Goal: Check status: Check status

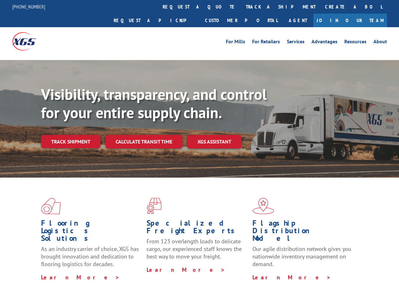
click at [199, 149] on div "Visibility, transparency, and control for your entire supply chain. Track shipm…" at bounding box center [220, 129] width 358 height 88
click at [241, 7] on link "track a shipment" at bounding box center [280, 7] width 79 height 14
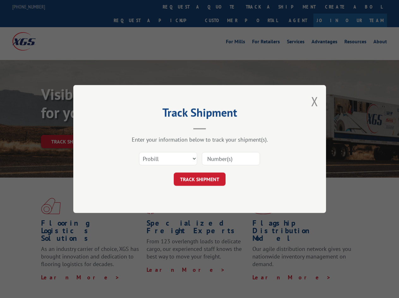
click at [220, 7] on div "Track Shipment Enter your information below to track your shipment(s). Select c…" at bounding box center [199, 149] width 399 height 298
click at [260, 7] on div "Track Shipment Enter your information below to track your shipment(s). Select c…" at bounding box center [199, 149] width 399 height 298
click at [70, 127] on div "Track Shipment Enter your information below to track your shipment(s). Select c…" at bounding box center [199, 149] width 399 height 298
click at [143, 127] on header "Track Shipment" at bounding box center [199, 118] width 189 height 21
click at [214, 127] on header "Track Shipment" at bounding box center [199, 118] width 189 height 21
